Goal: Transaction & Acquisition: Purchase product/service

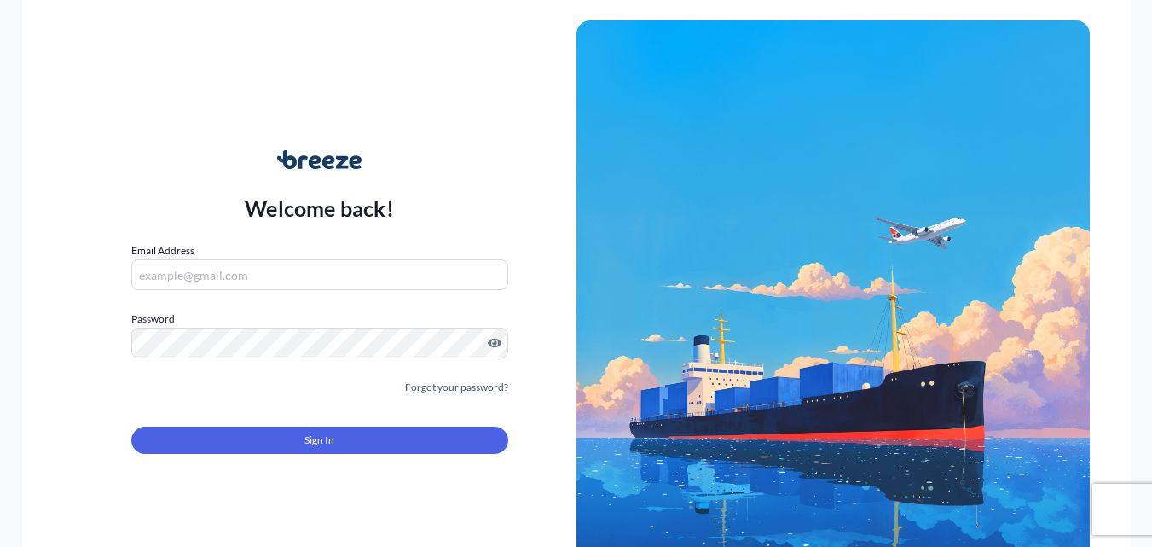
type input "[PERSON_NAME][EMAIL_ADDRESS][PERSON_NAME][DOMAIN_NAME]"
click at [356, 438] on button "Sign In" at bounding box center [319, 439] width 377 height 27
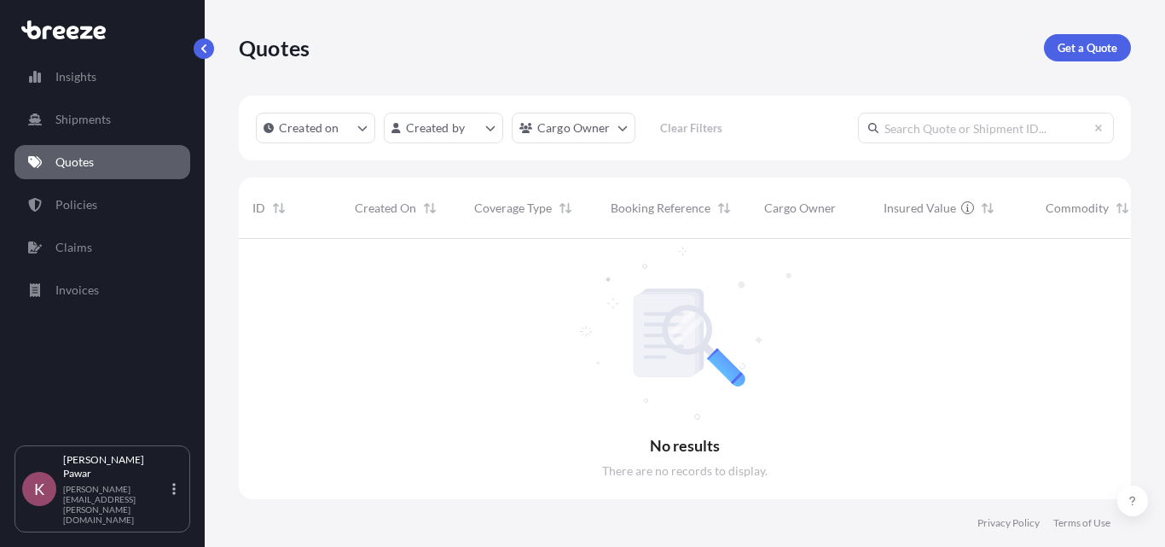
scroll to position [14, 14]
click at [109, 165] on link "Quotes" at bounding box center [102, 162] width 176 height 34
click at [1098, 53] on p "Get a Quote" at bounding box center [1087, 47] width 60 height 17
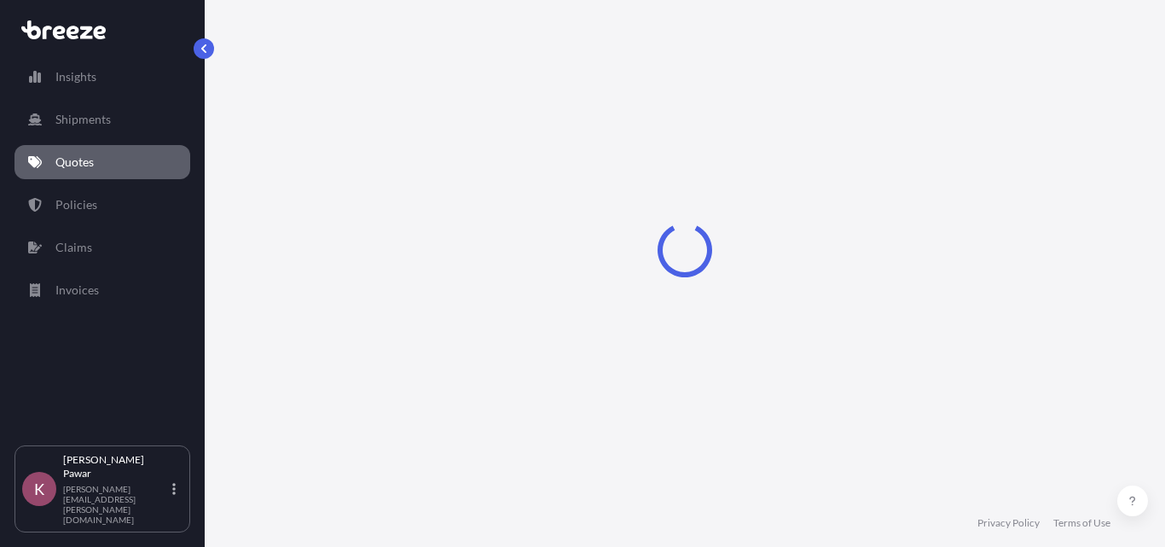
select select "Sea"
select select "1"
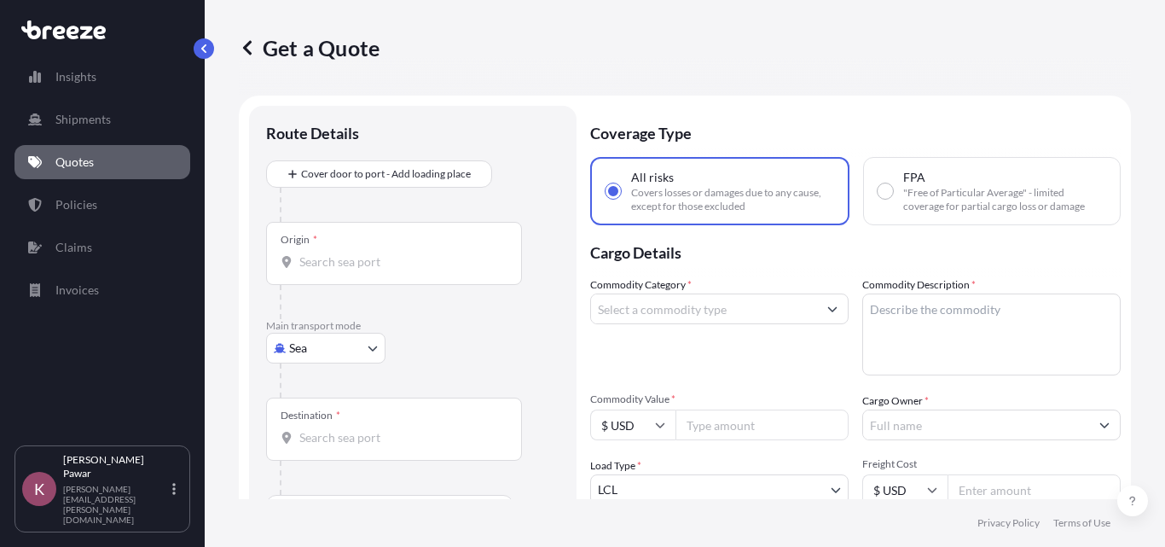
scroll to position [27, 0]
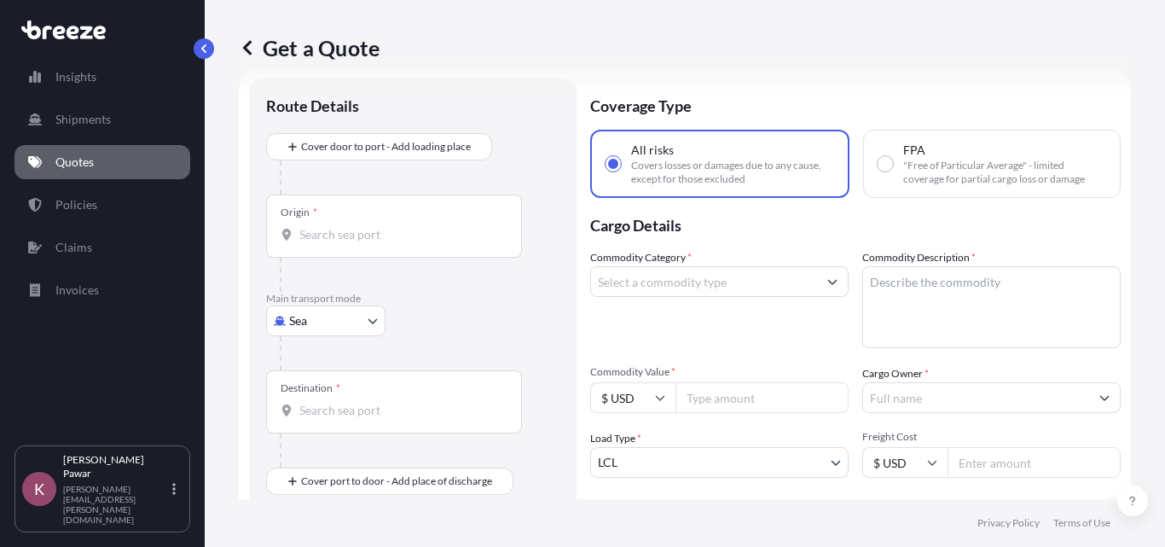
click at [729, 280] on input "Commodity Category *" at bounding box center [704, 281] width 226 height 31
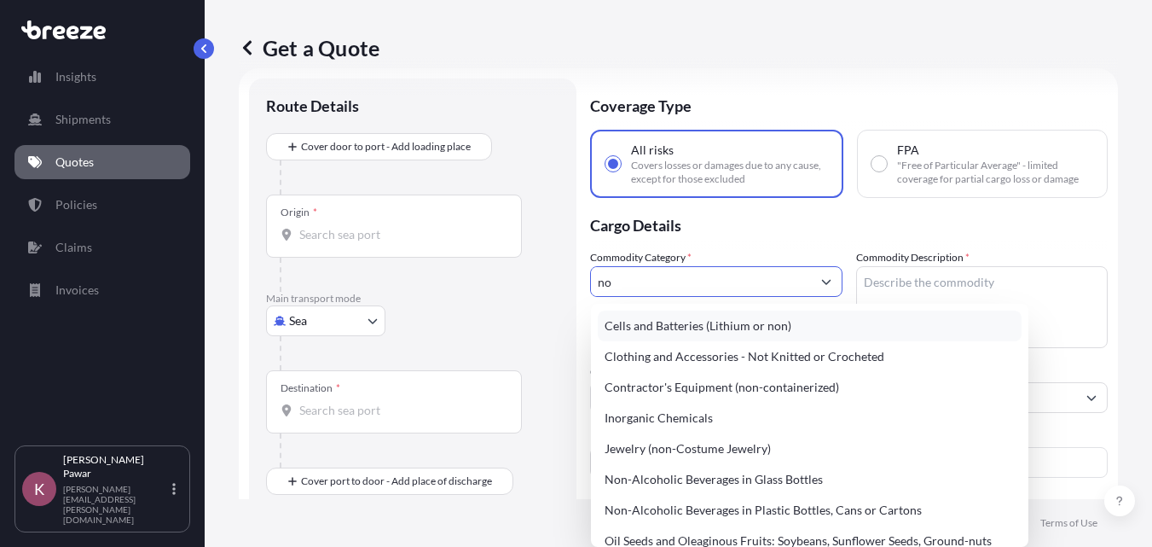
type input "n"
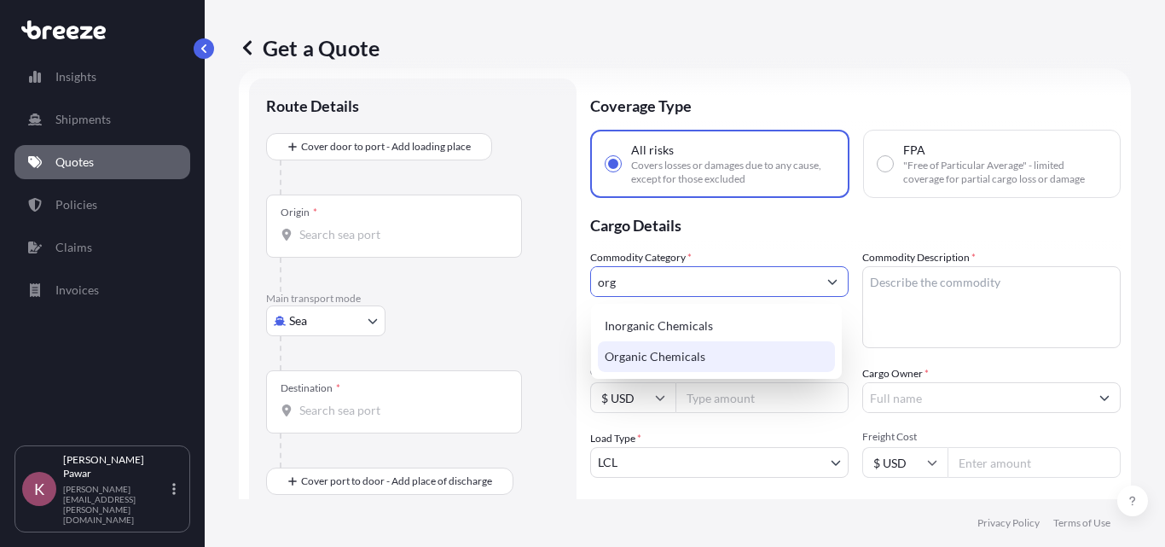
click at [734, 353] on div "Organic Chemicals" at bounding box center [716, 356] width 237 height 31
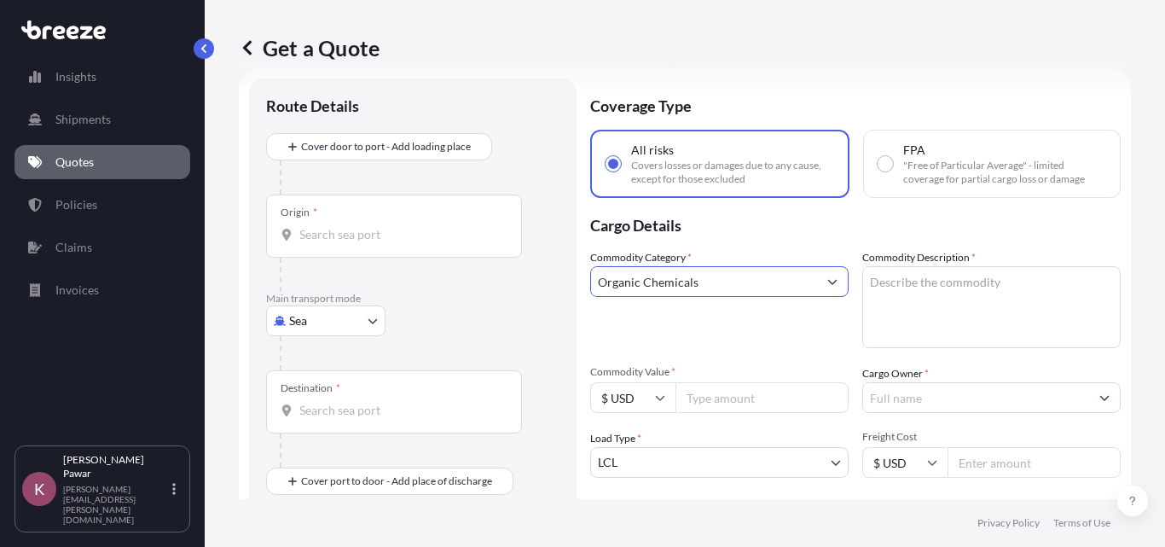
type input "Organic Chemicals"
click at [338, 234] on input "Origin *" at bounding box center [399, 234] width 201 height 17
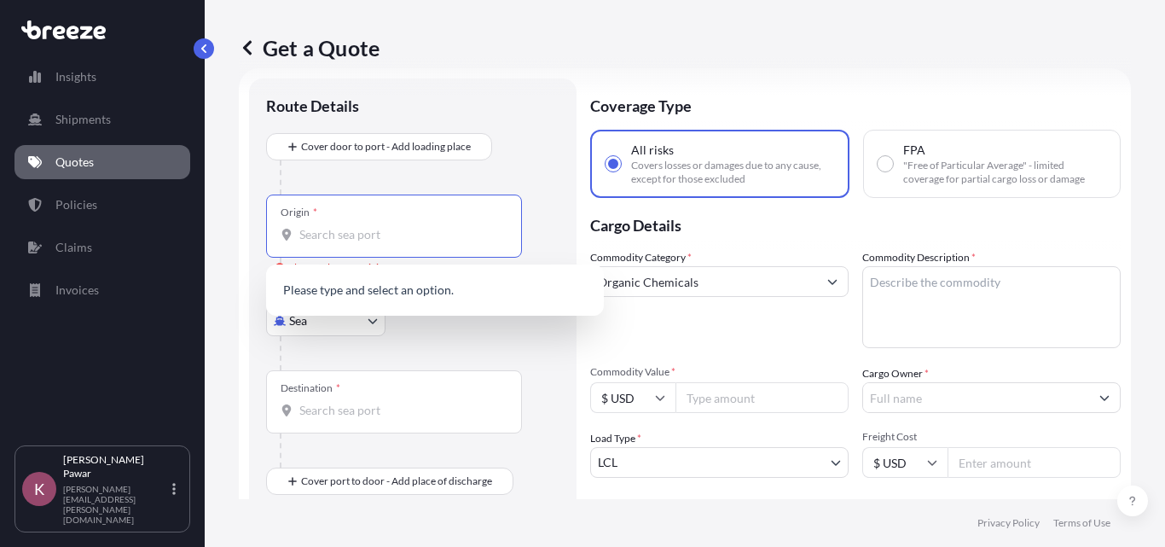
paste input "NHAVA SHEVA"
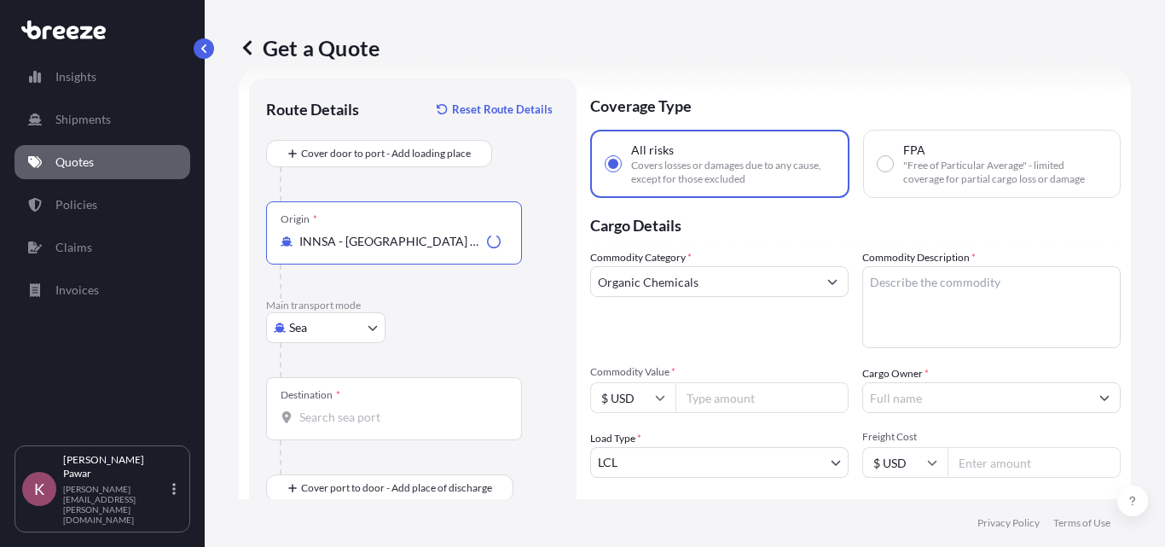
type input "INNSA - [GEOGRAPHIC_DATA] ([PERSON_NAME]), [GEOGRAPHIC_DATA]"
click at [398, 426] on div "Destination *" at bounding box center [394, 408] width 256 height 63
click at [398, 425] on input "Destination *" at bounding box center [399, 416] width 201 height 17
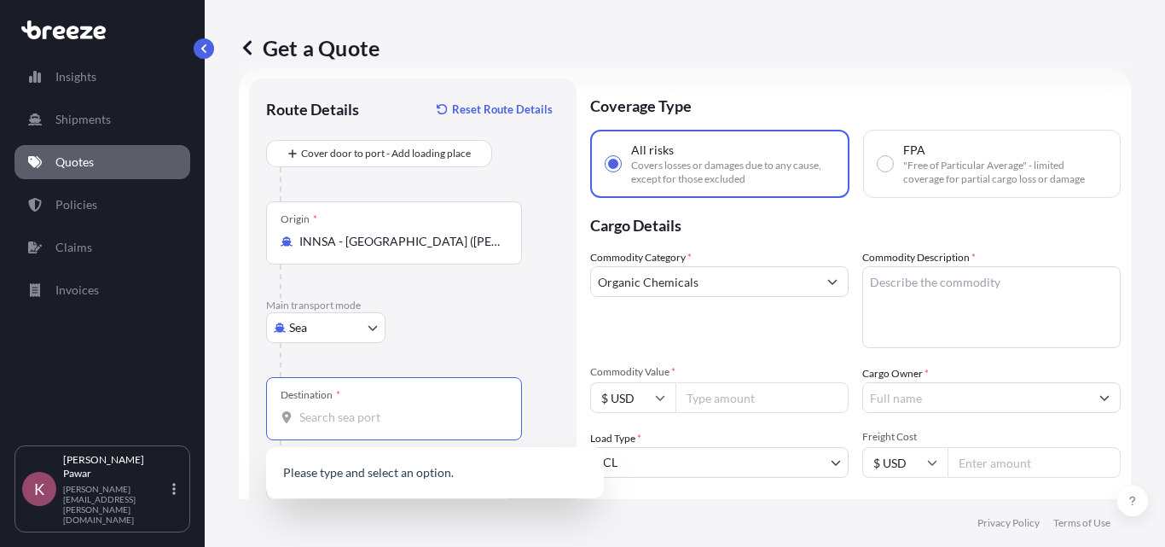
type input "u"
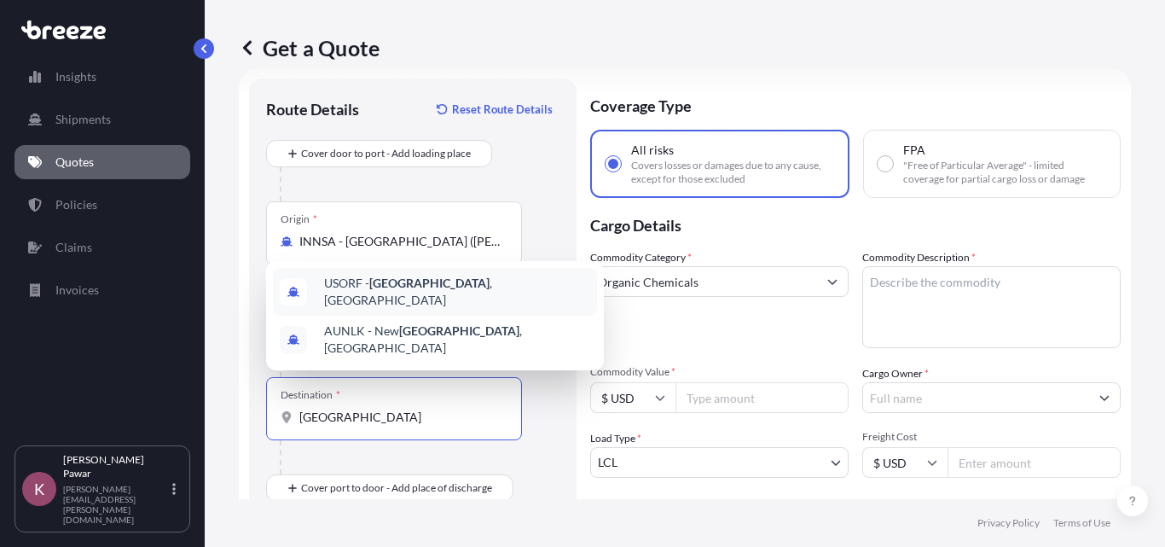
click at [421, 297] on span "USORF - [GEOGRAPHIC_DATA] , [GEOGRAPHIC_DATA]" at bounding box center [457, 292] width 266 height 34
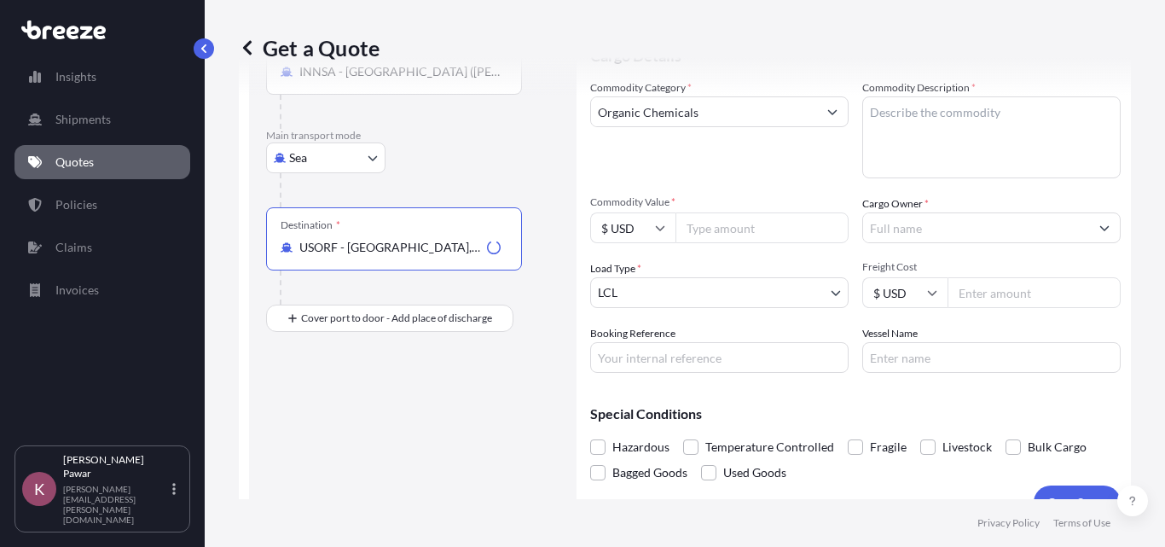
scroll to position [198, 0]
type input "USORF - [GEOGRAPHIC_DATA], [GEOGRAPHIC_DATA]"
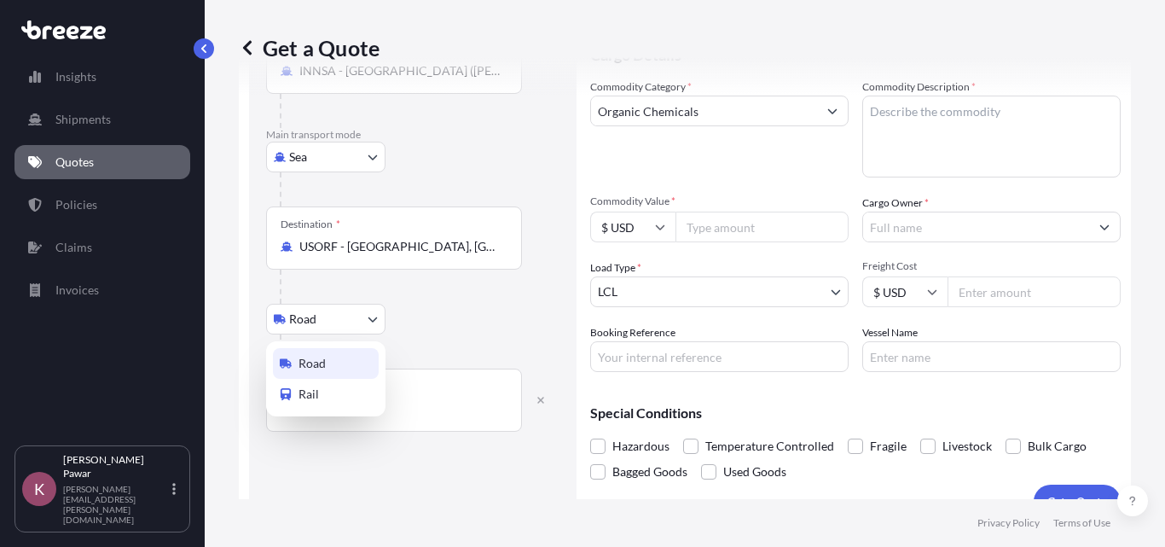
click at [379, 314] on body "2 options available. 0 options available. 2 options available. Insights Shipmen…" at bounding box center [582, 273] width 1165 height 547
click at [343, 397] on div "Rail" at bounding box center [326, 394] width 106 height 31
select select "Rail"
click at [385, 410] on input "Place of Discharge" at bounding box center [399, 408] width 201 height 17
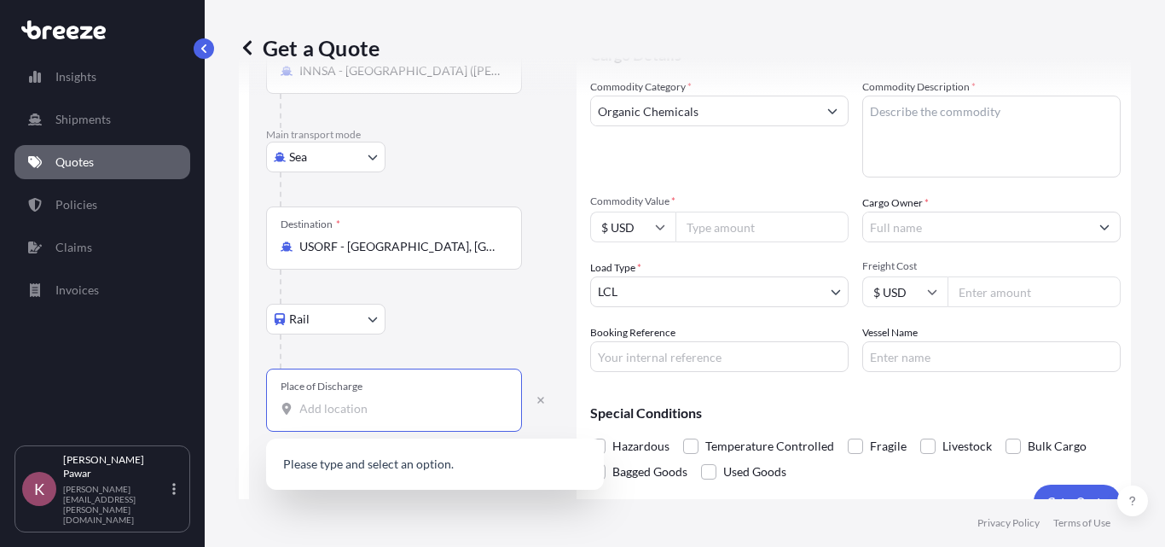
type input "s"
type input "[GEOGRAPHIC_DATA]"
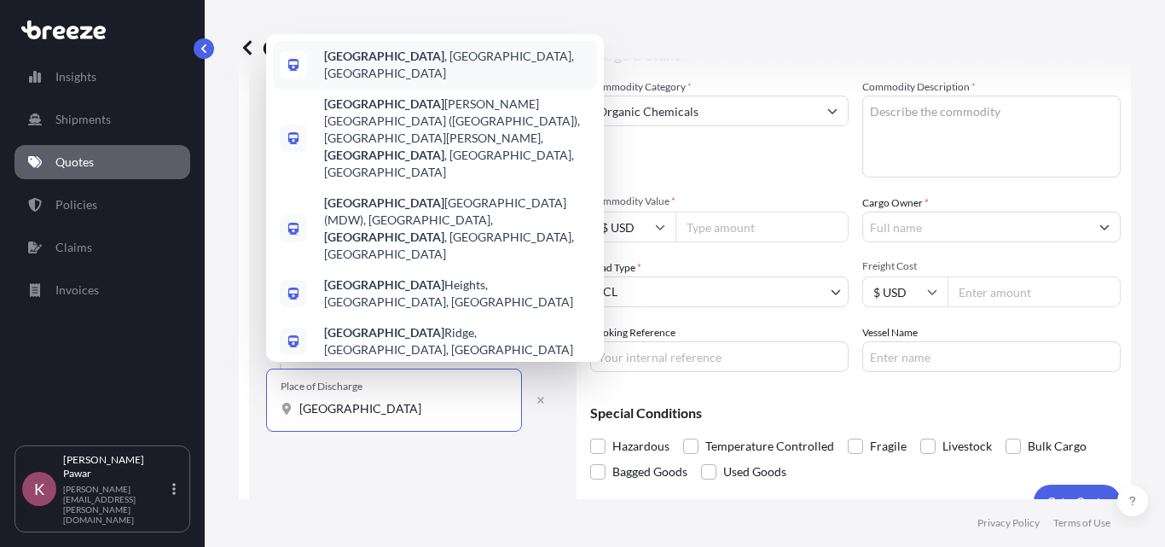
click at [446, 89] on div "[GEOGRAPHIC_DATA] , [GEOGRAPHIC_DATA], [GEOGRAPHIC_DATA]" at bounding box center [435, 65] width 324 height 48
select select "Road"
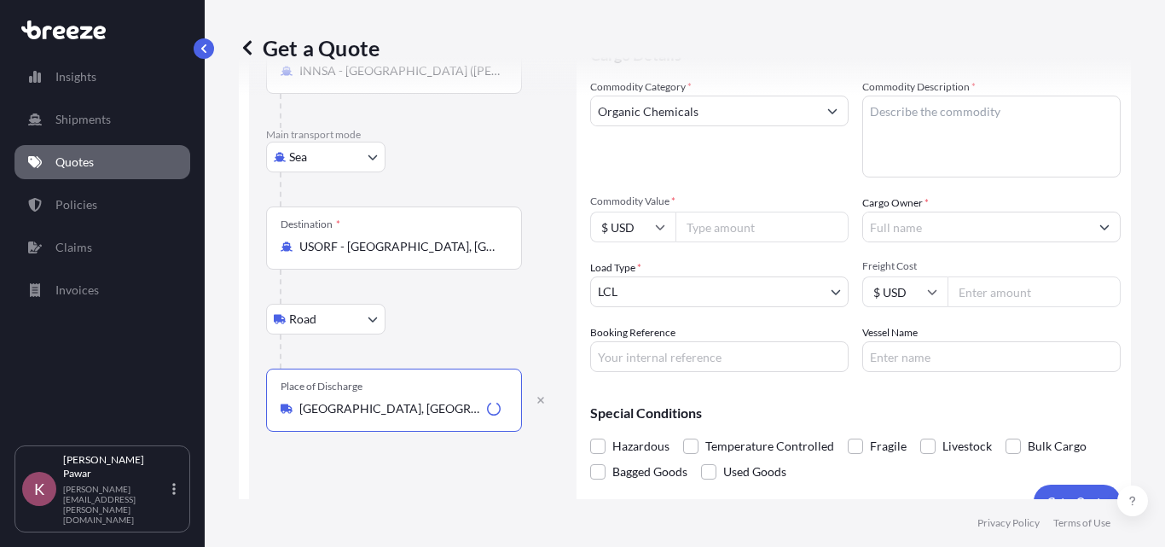
type input "[GEOGRAPHIC_DATA], [GEOGRAPHIC_DATA], [GEOGRAPHIC_DATA]"
click at [351, 321] on body "5 options available. Insights Shipments Quotes Policies Claims Invoices K [PERS…" at bounding box center [582, 273] width 1165 height 547
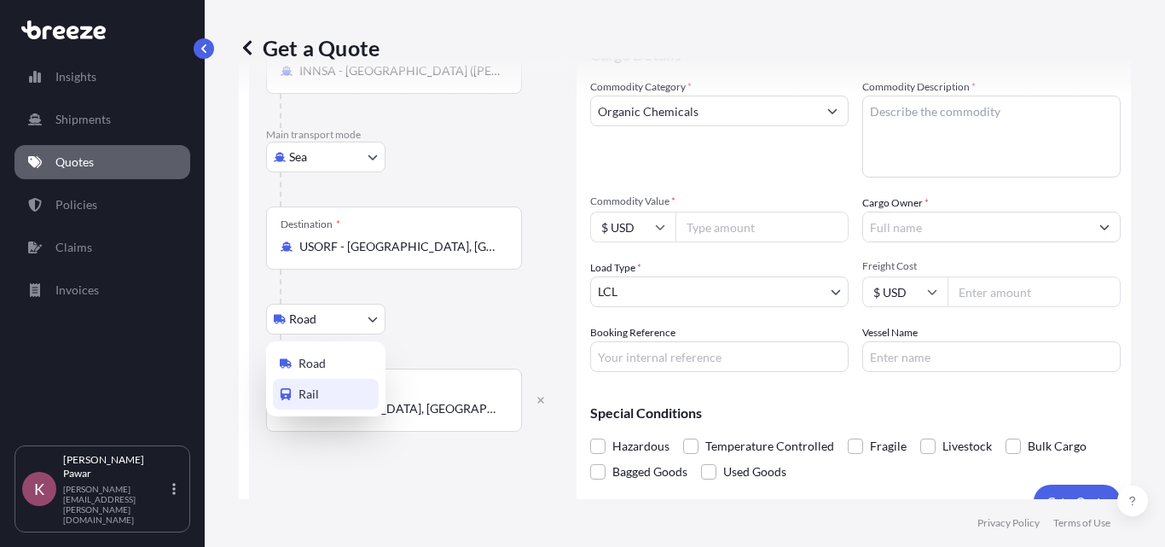
click at [341, 385] on div "Rail" at bounding box center [326, 394] width 106 height 31
select select "Rail"
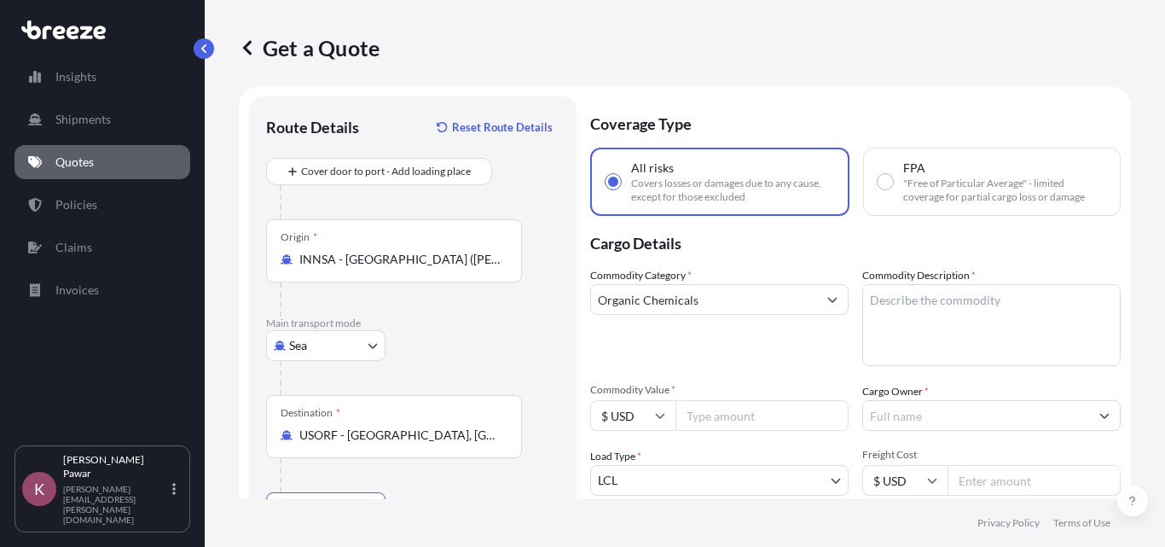
scroll to position [0, 0]
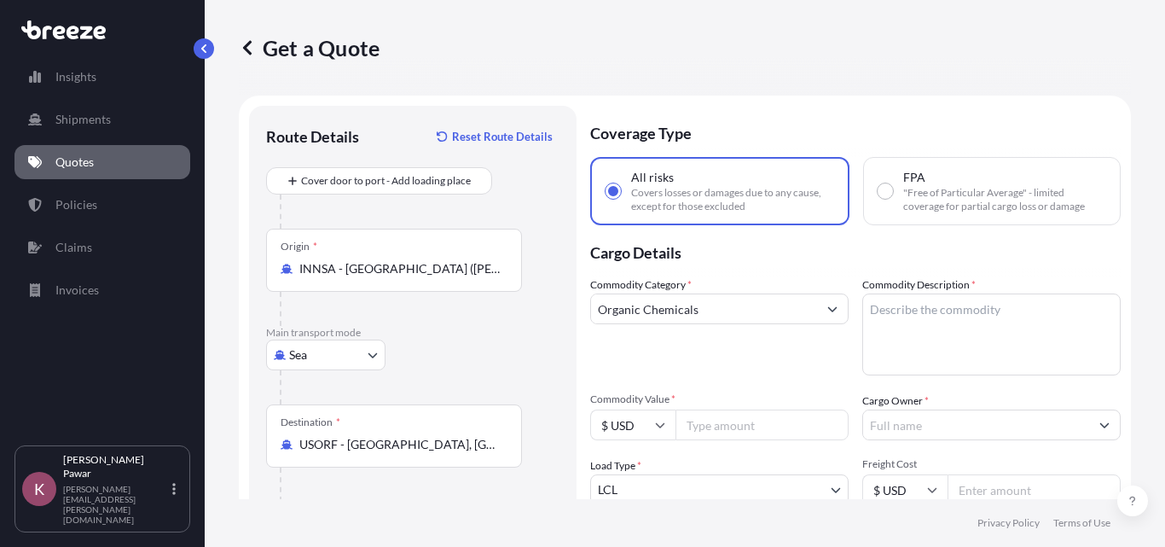
click at [965, 318] on textarea "Commodity Description *" at bounding box center [991, 334] width 258 height 82
paste textarea "[PERSON_NAME] ESE 20 (Polysorbate 20) (NF FCC)"
type textarea "[PERSON_NAME] ESE 20 (Polysorbate 20) (NF FCC)"
click at [964, 327] on textarea "[PERSON_NAME] ESE 20 (Polysorbate 20) (NF FCC)" at bounding box center [991, 334] width 258 height 82
drag, startPoint x: 1039, startPoint y: 328, endPoint x: 967, endPoint y: 321, distance: 71.9
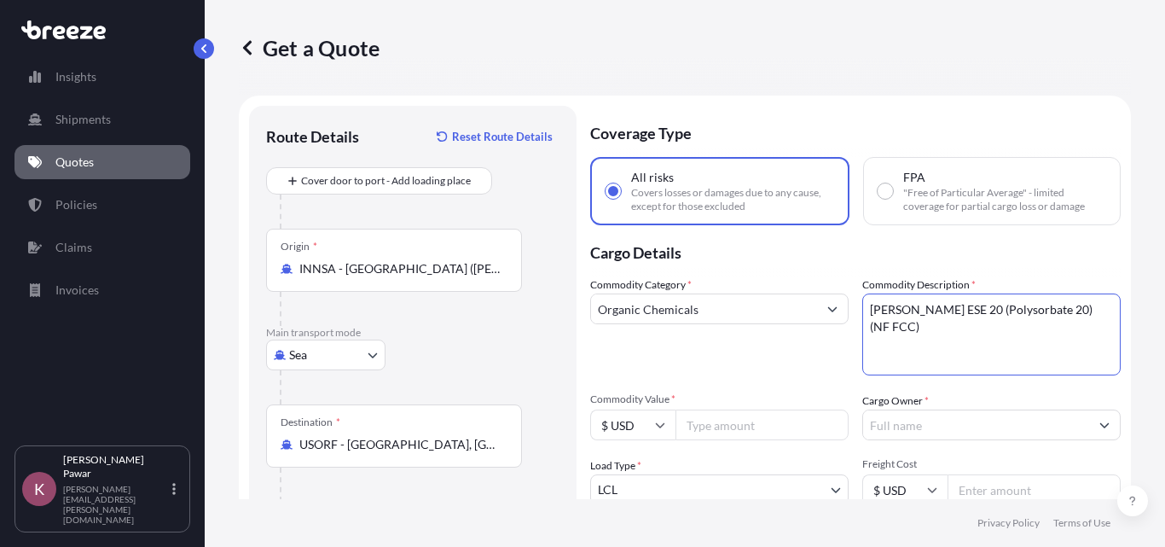
click at [967, 321] on textarea "[PERSON_NAME] ESE 20 (Polysorbate 20) (NF FCC)" at bounding box center [991, 334] width 258 height 82
click at [964, 315] on textarea "[PERSON_NAME] ESE 20 (Polysorbate 20) (NF FCC)" at bounding box center [991, 334] width 258 height 82
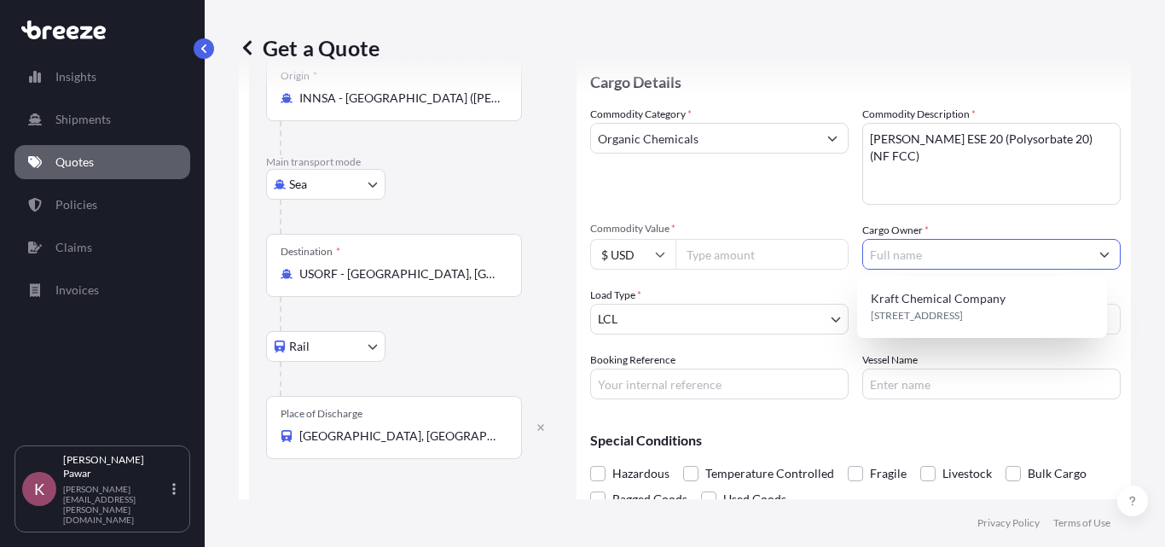
click at [983, 268] on input "Cargo Owner *" at bounding box center [976, 254] width 226 height 31
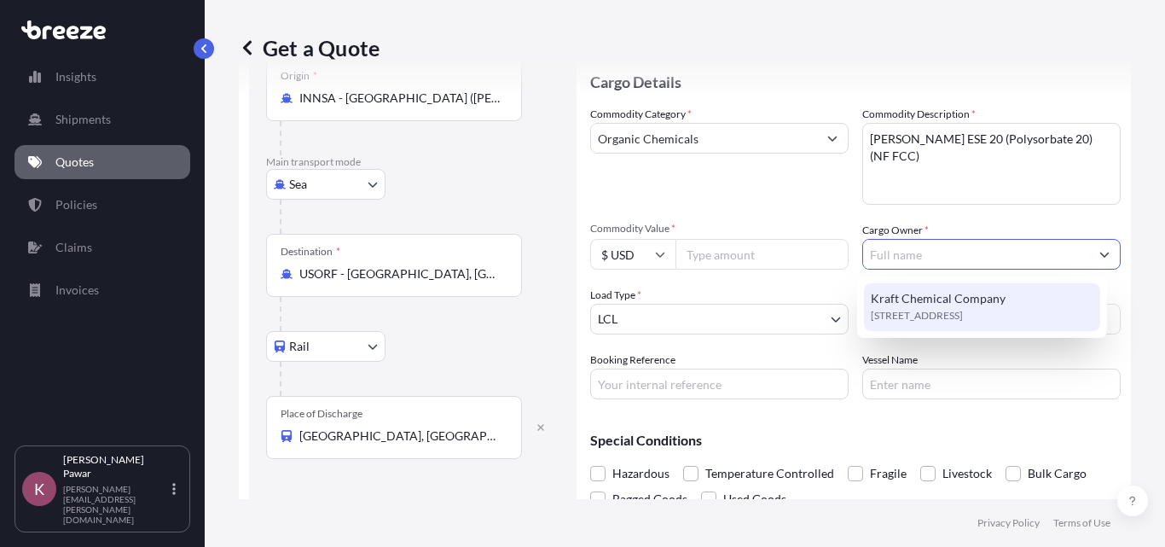
click at [963, 320] on span "[STREET_ADDRESS]" at bounding box center [917, 315] width 92 height 17
type input "Kraft Chemical Company"
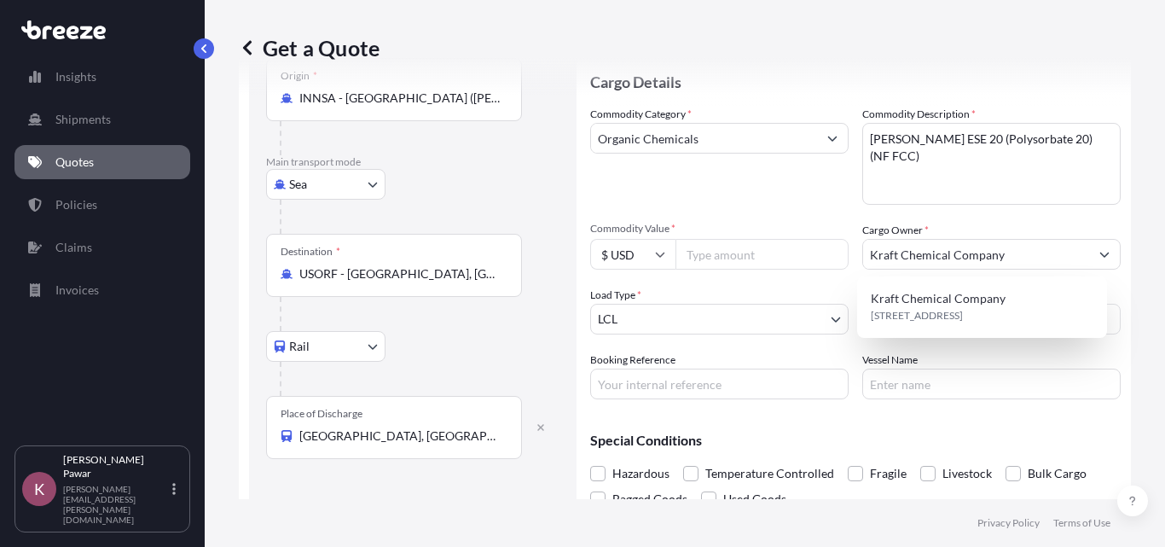
click at [754, 258] on input "Commodity Value *" at bounding box center [761, 254] width 173 height 31
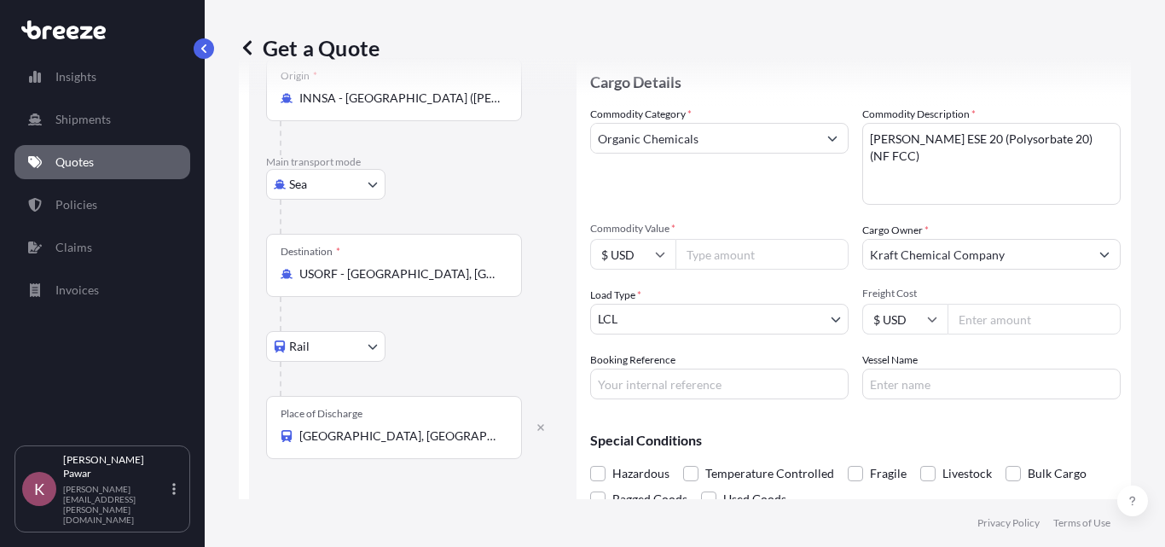
click at [705, 253] on input "Commodity Value *" at bounding box center [761, 254] width 173 height 31
paste input "45045"
type input "45045"
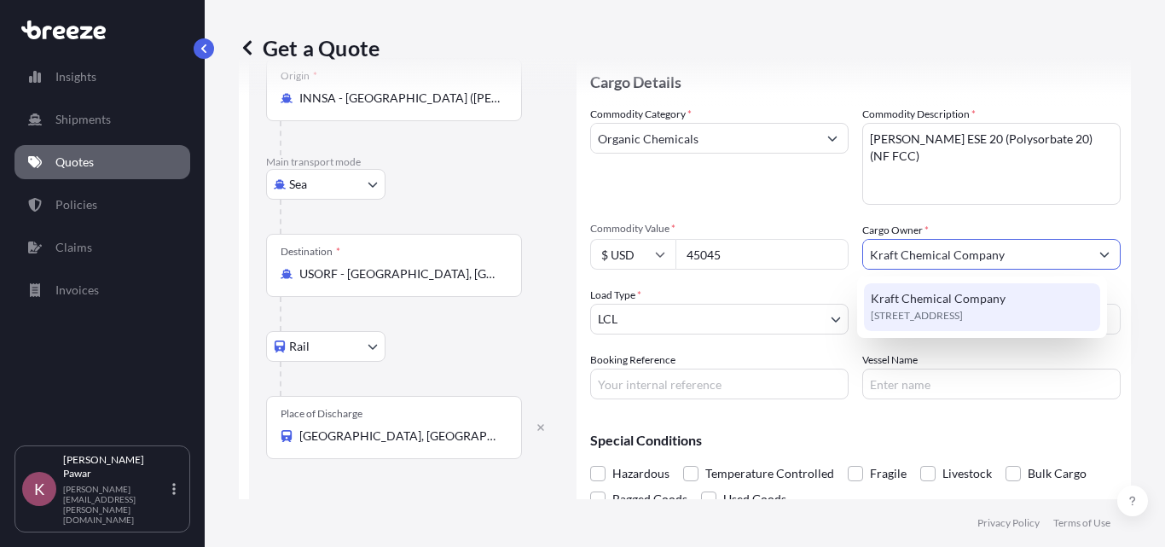
click at [972, 300] on span "Kraft Chemical Company" at bounding box center [938, 298] width 135 height 17
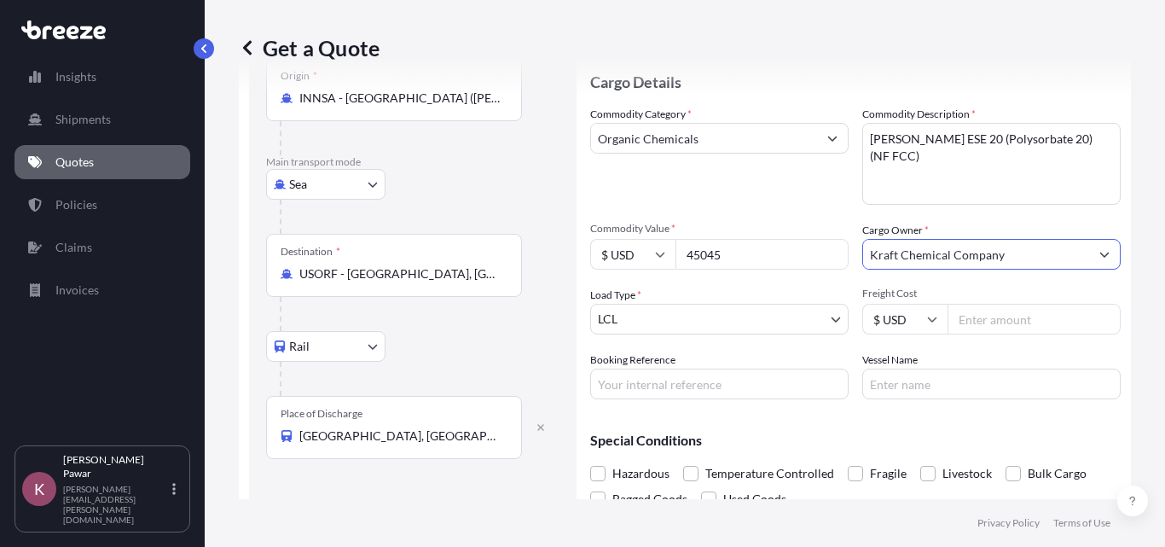
click at [1021, 309] on input "Freight Cost" at bounding box center [1033, 319] width 173 height 31
paste input "3496"
type input "3496"
click at [666, 400] on div "Coverage Type All risks Covers losses or damages due to any cause, except for t…" at bounding box center [855, 240] width 530 height 611
click at [672, 395] on input "Booking Reference" at bounding box center [719, 383] width 258 height 31
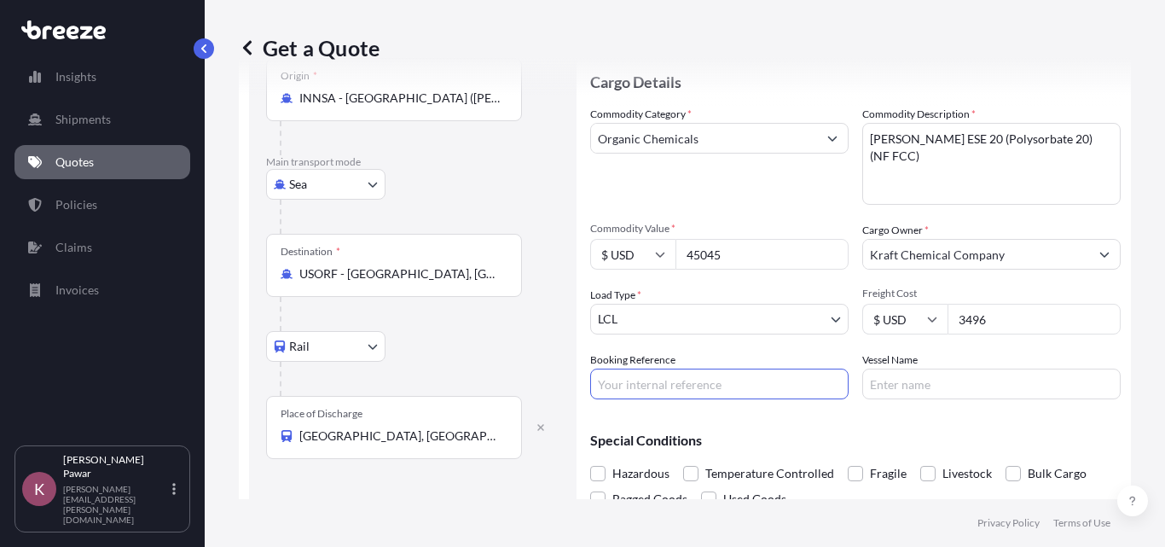
click at [691, 381] on input "Booking Reference" at bounding box center [719, 383] width 258 height 31
paste input "90563021"
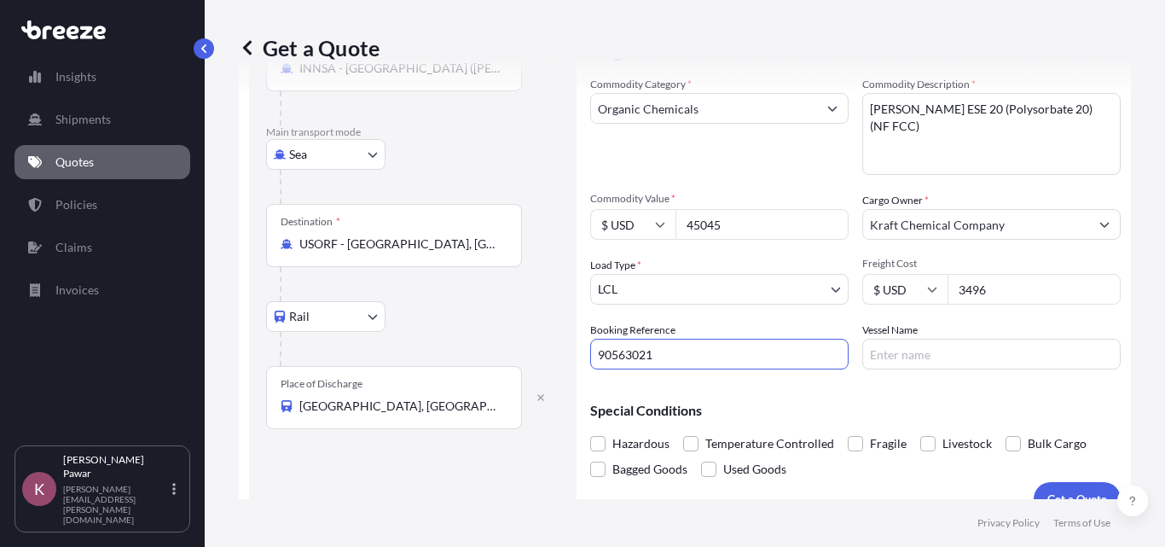
scroll to position [228, 0]
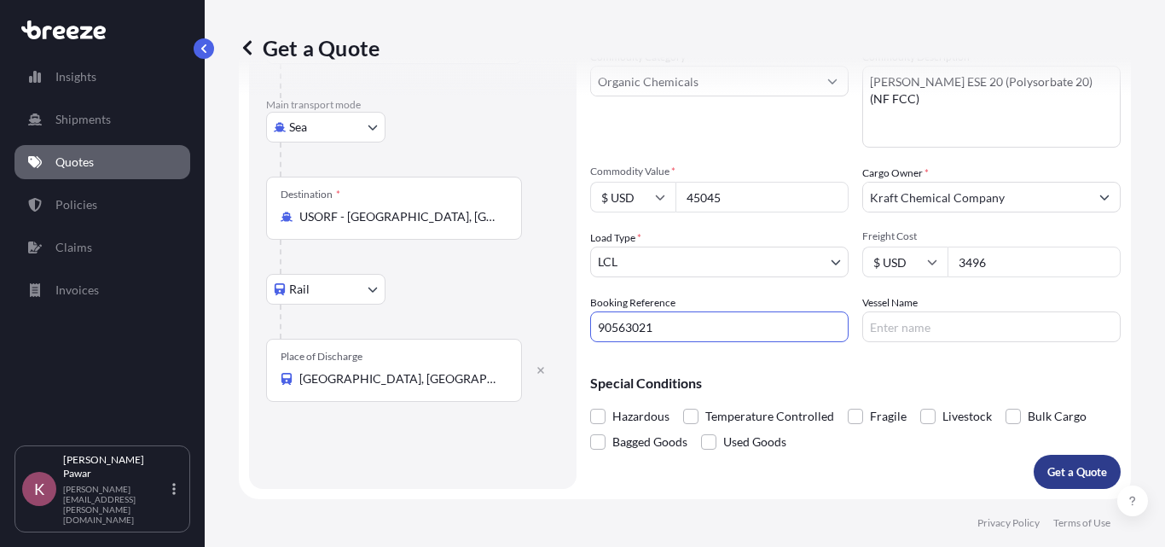
type input "90563021"
click at [1047, 477] on p "Get a Quote" at bounding box center [1077, 471] width 60 height 17
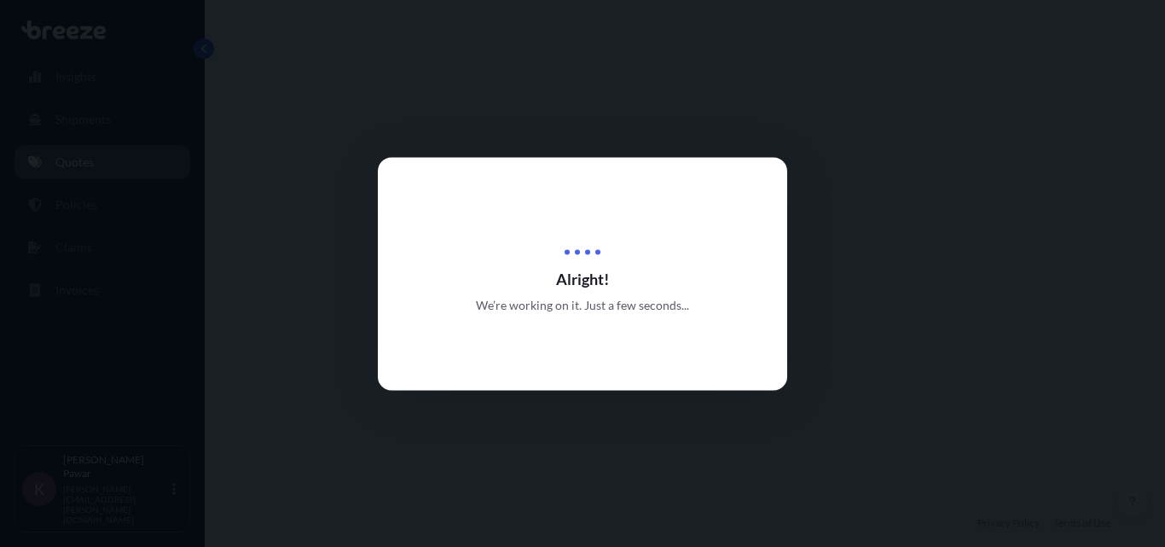
select select "Sea"
select select "Rail"
select select "1"
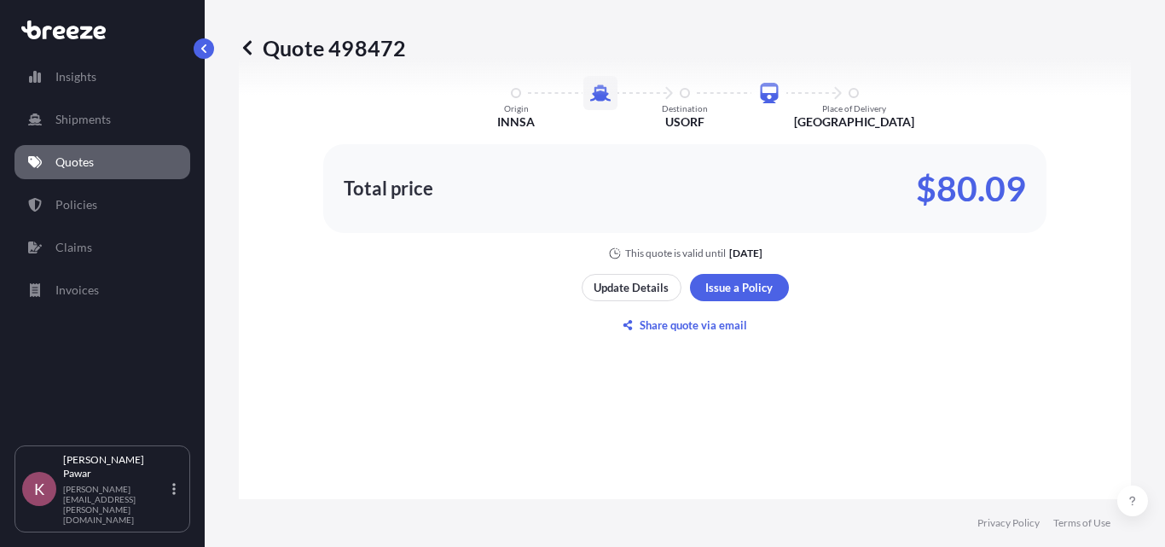
scroll to position [1194, 0]
drag, startPoint x: 1025, startPoint y: 194, endPoint x: 936, endPoint y: 198, distance: 88.8
click at [936, 198] on div "Total price $80.09" at bounding box center [684, 187] width 723 height 89
copy p "80.09"
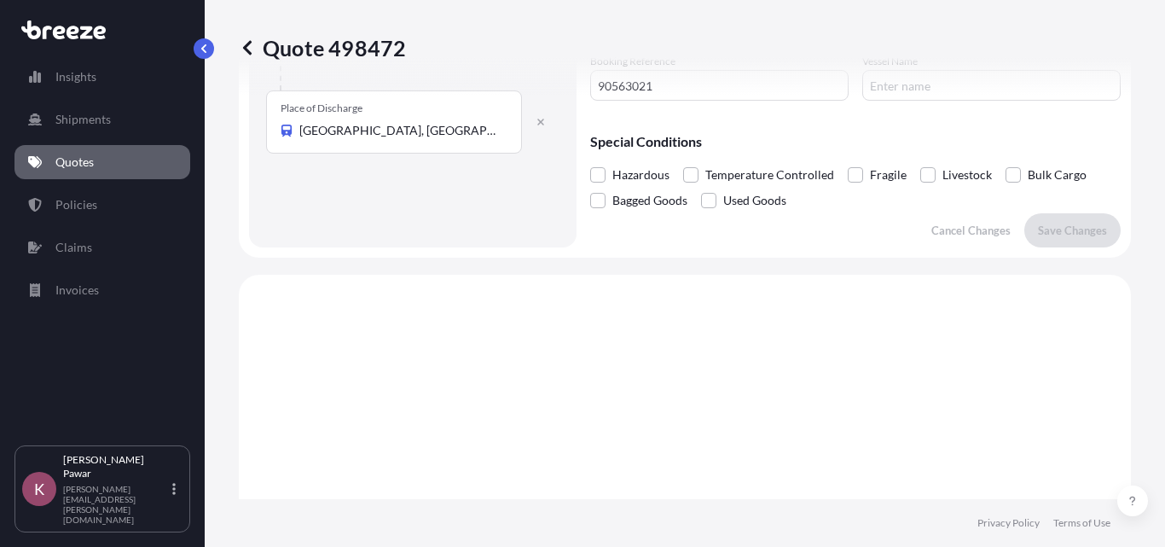
scroll to position [256, 0]
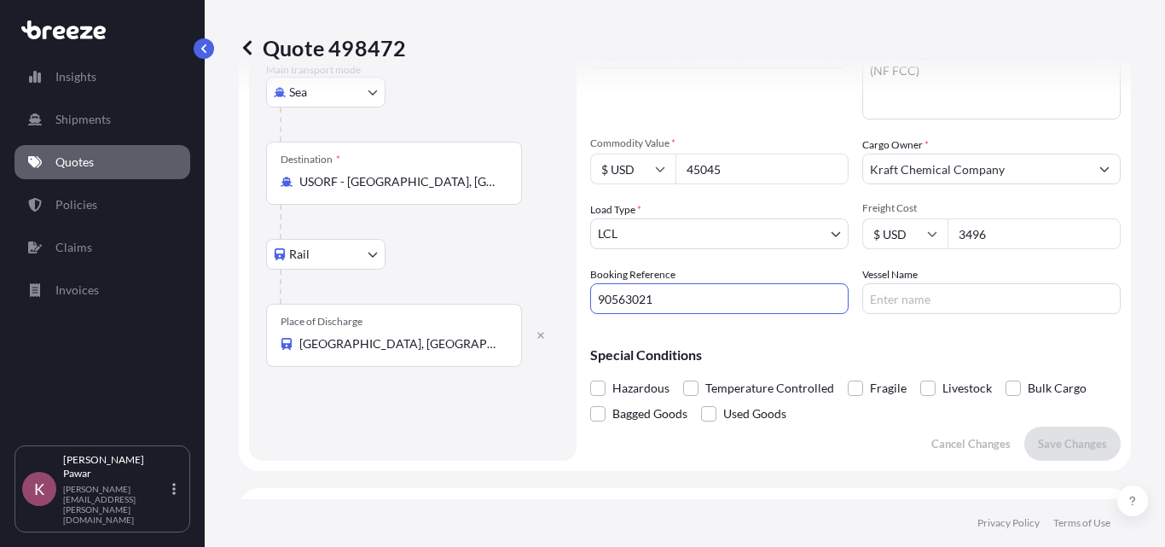
drag, startPoint x: 706, startPoint y: 304, endPoint x: 553, endPoint y: 304, distance: 153.5
click at [553, 304] on form "Route Details Cover door to port - Add loading place Place of loading Road Road…" at bounding box center [685, 155] width 892 height 631
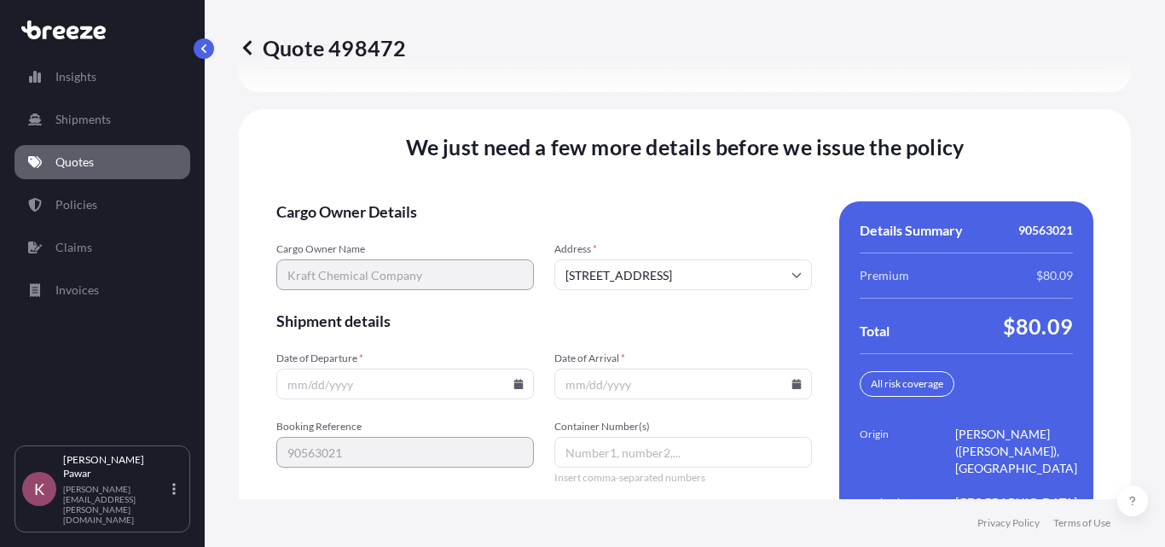
scroll to position [2458, 0]
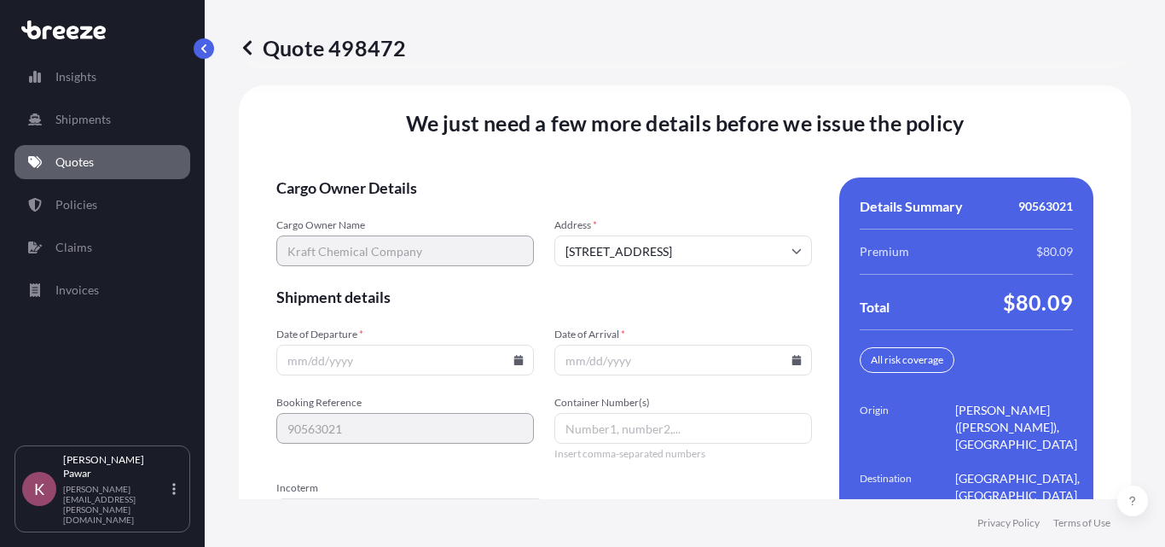
click at [644, 344] on input "Date of Arrival *" at bounding box center [683, 359] width 258 height 31
click at [782, 350] on input "Date of Arrival *" at bounding box center [683, 359] width 258 height 31
click at [792, 355] on icon at bounding box center [796, 360] width 9 height 10
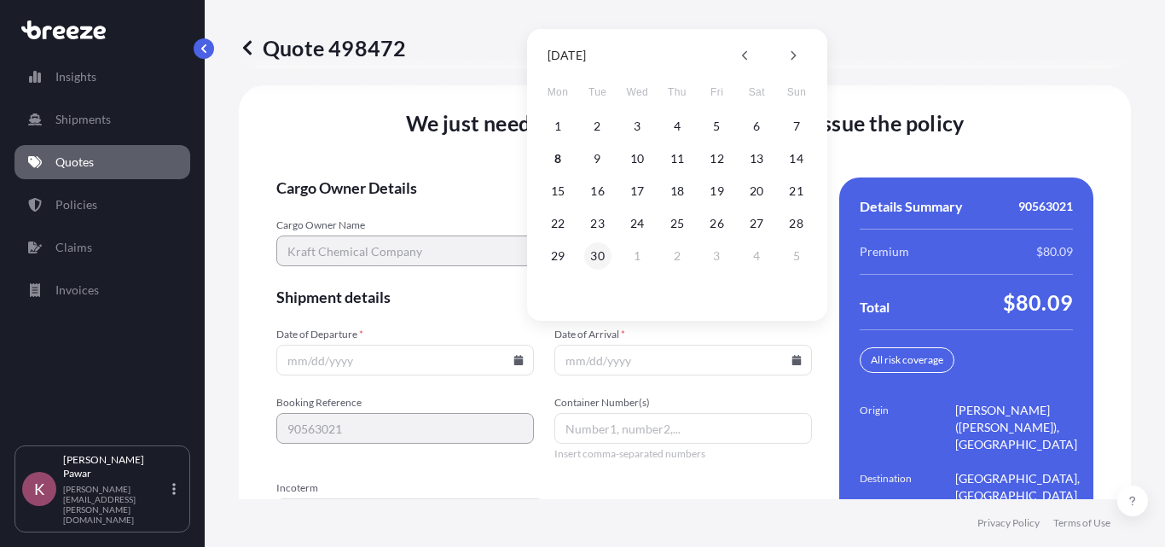
click at [596, 251] on button "30" at bounding box center [597, 255] width 27 height 27
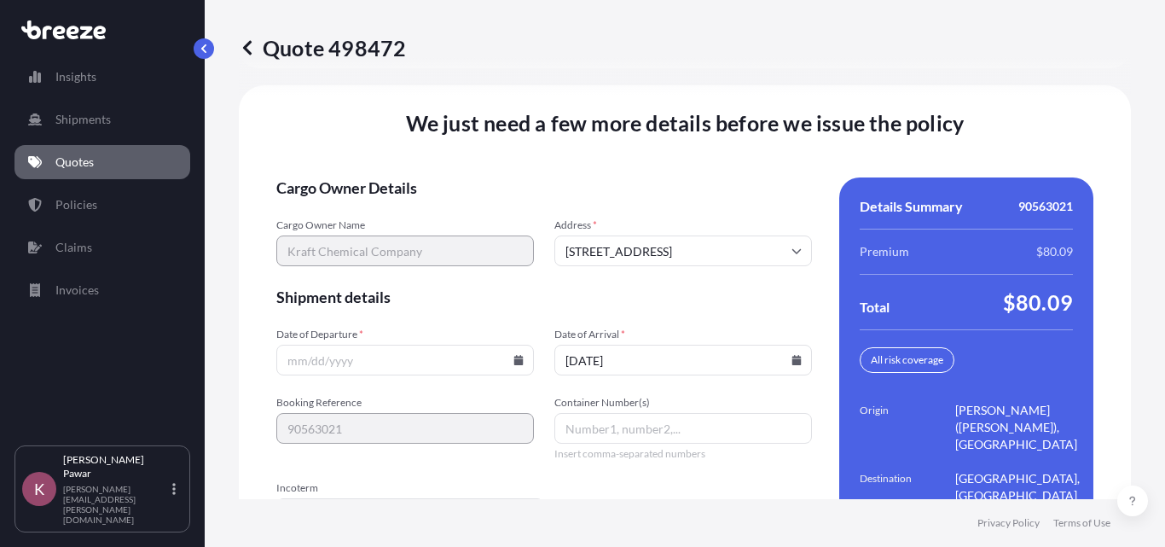
type input "[DATE]"
click at [514, 355] on icon at bounding box center [518, 360] width 9 height 10
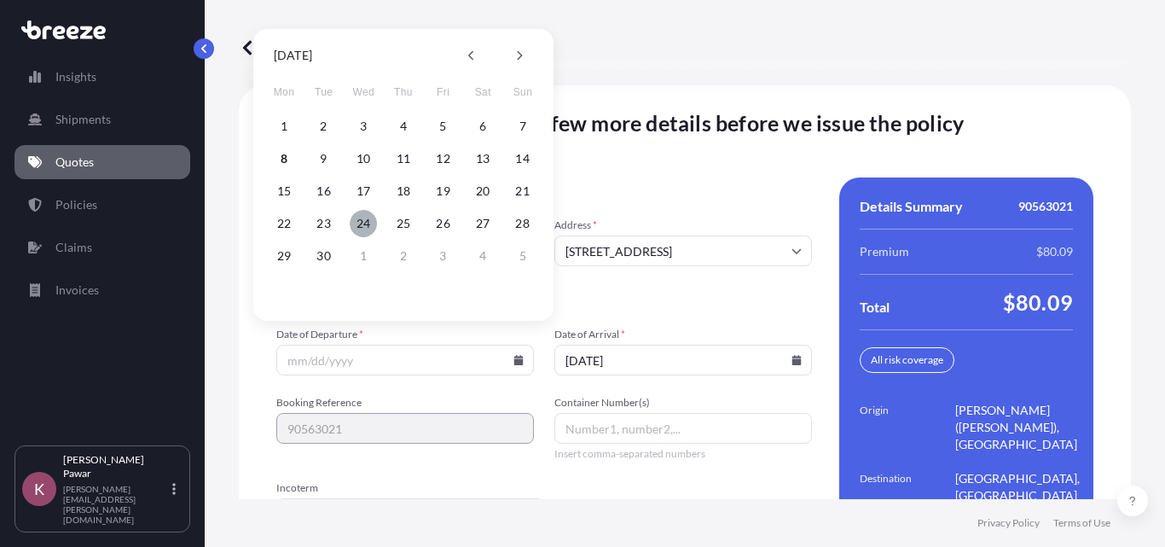
click at [356, 222] on button "24" at bounding box center [363, 223] width 27 height 27
type input "[DATE]"
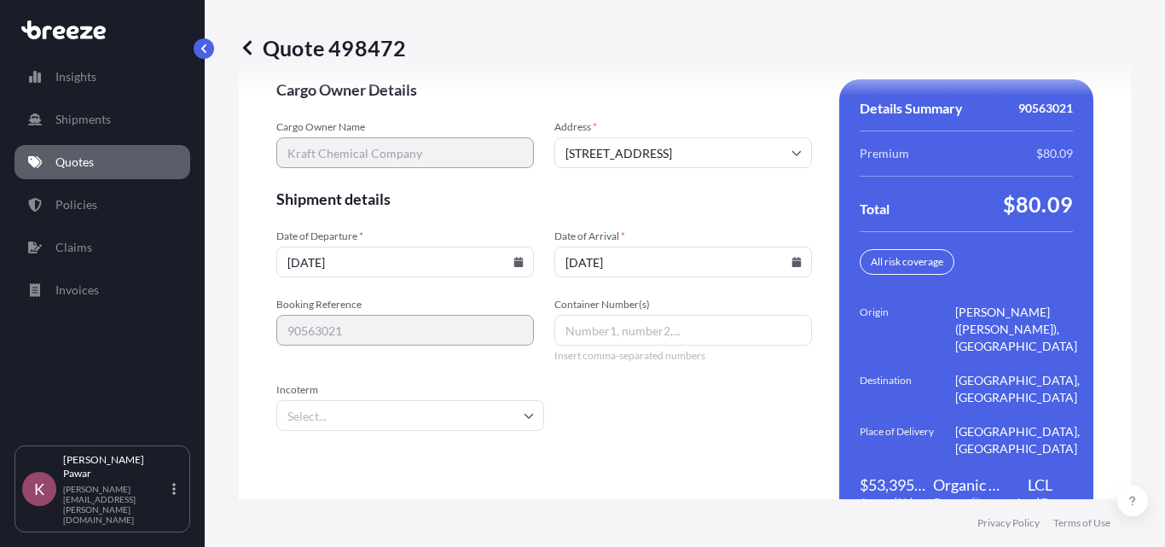
scroll to position [2576, 0]
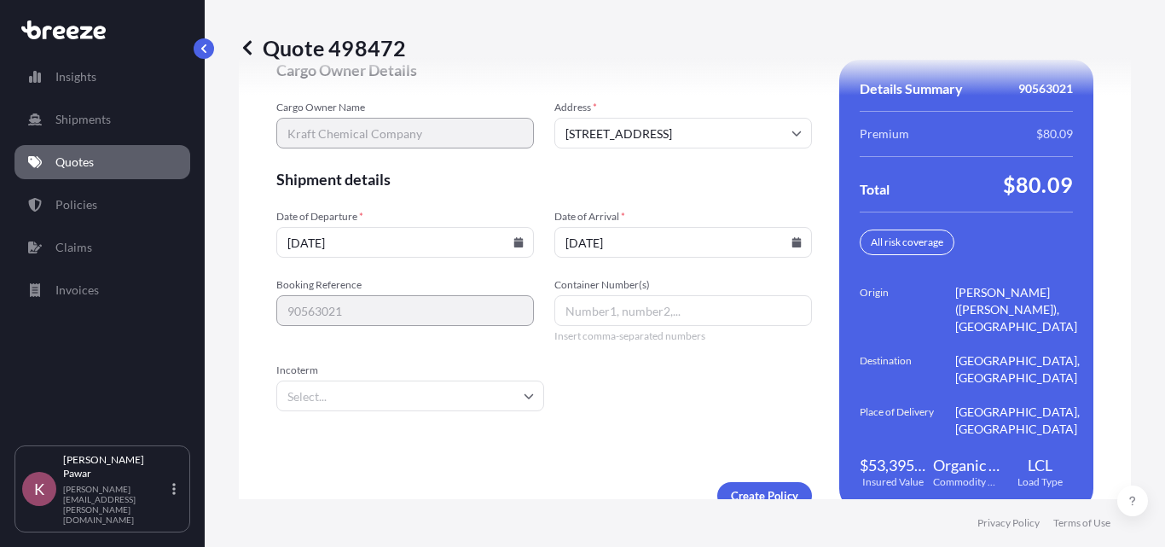
click at [634, 304] on input "Container Number(s)" at bounding box center [683, 310] width 258 height 31
paste input "90563021"
type input "90563021"
click at [395, 383] on input "Incoterm" at bounding box center [410, 395] width 268 height 31
type input "f"
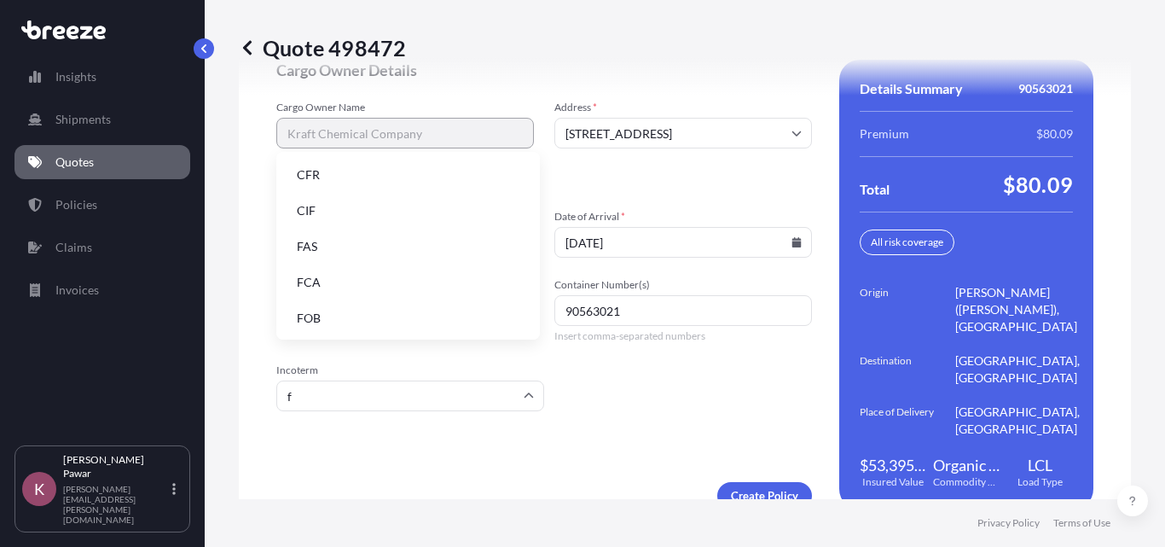
click at [356, 314] on li "FOB" at bounding box center [408, 318] width 250 height 32
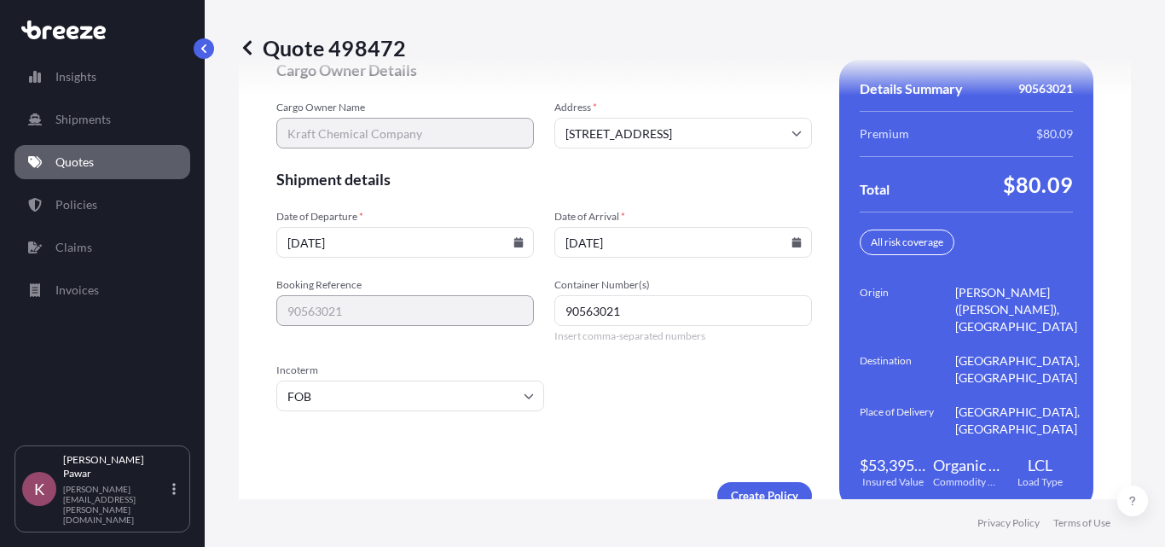
click at [680, 388] on form "Cargo Owner Details Cargo Owner Name Kraft Chemical Company Address * [STREET_A…" at bounding box center [543, 284] width 535 height 449
click at [524, 287] on div "Booking Reference 90563021 Container Number(s) 90563021 Insert comma-separated …" at bounding box center [543, 310] width 535 height 65
paste input "NYKU3555676"
type input "NYKU3555676"
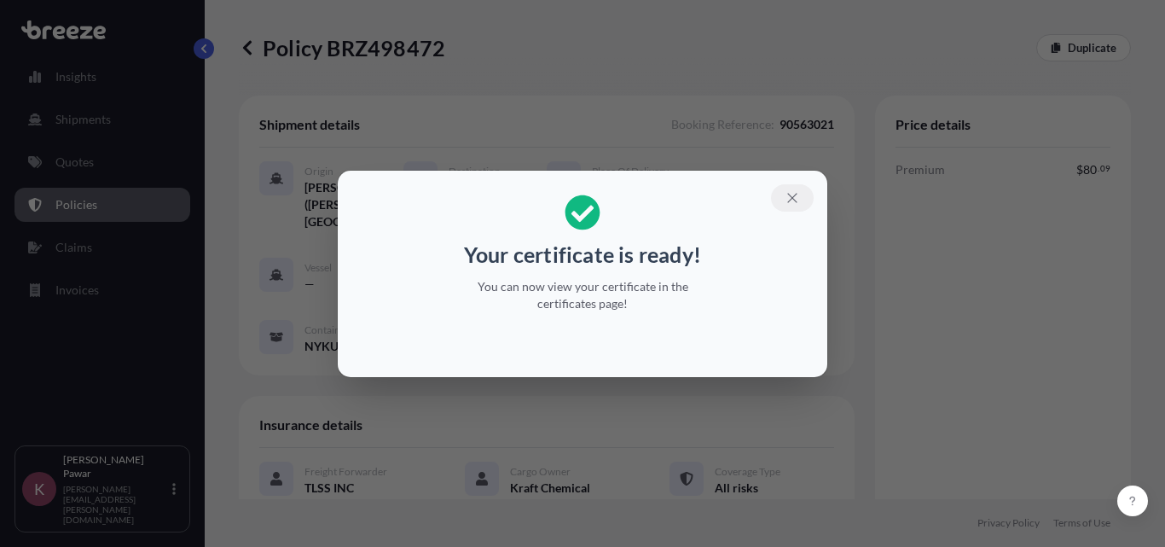
click at [799, 194] on icon "button" at bounding box center [791, 197] width 15 height 15
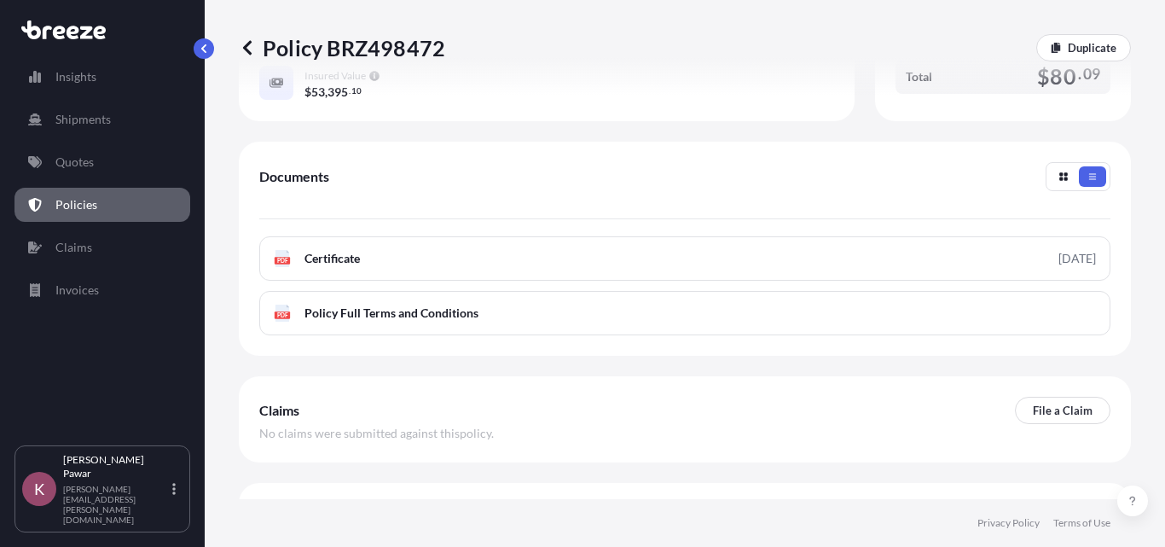
scroll to position [610, 0]
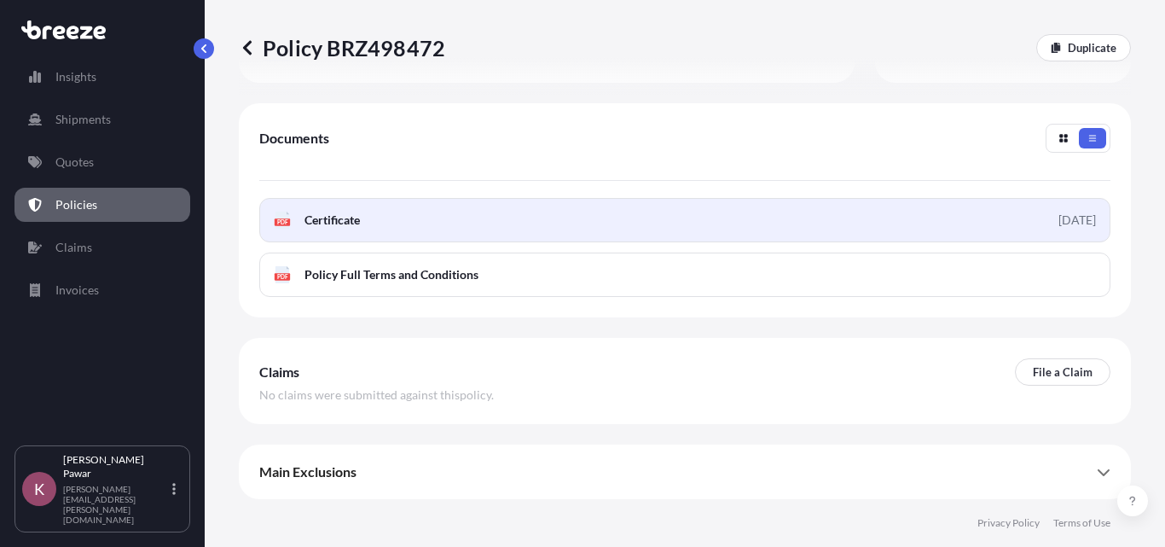
click at [968, 223] on link "PDF Certificate [DATE]" at bounding box center [684, 220] width 851 height 44
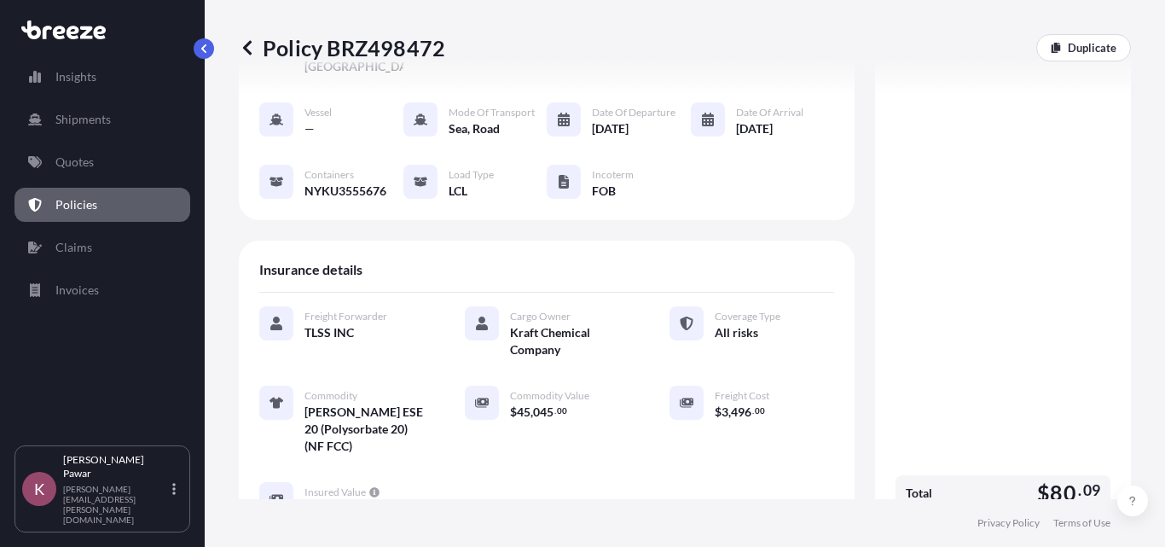
scroll to position [171, 0]
